Goal: Information Seeking & Learning: Check status

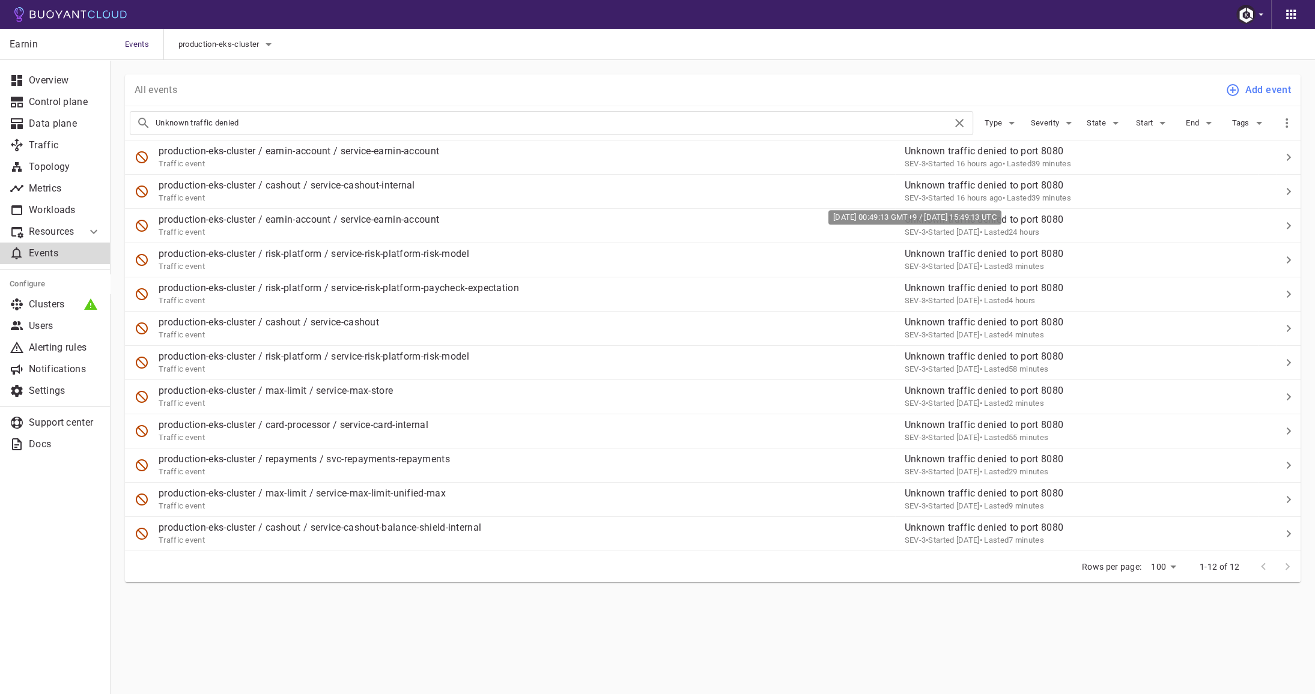
drag, startPoint x: 963, startPoint y: 219, endPoint x: 1079, endPoint y: 217, distance: 115.9
click at [1001, 217] on div "[DATE] 00:49:13 GMT+9 / [DATE] 15:49:13 UTC" at bounding box center [914, 217] width 173 height 14
copy div "[DATE] 15:49:13 UTC"
click at [454, 193] on div "production-eks-cluster / cashout / service-cashout-internal Traffic event" at bounding box center [510, 187] width 770 height 34
